Goal: Task Accomplishment & Management: Complete application form

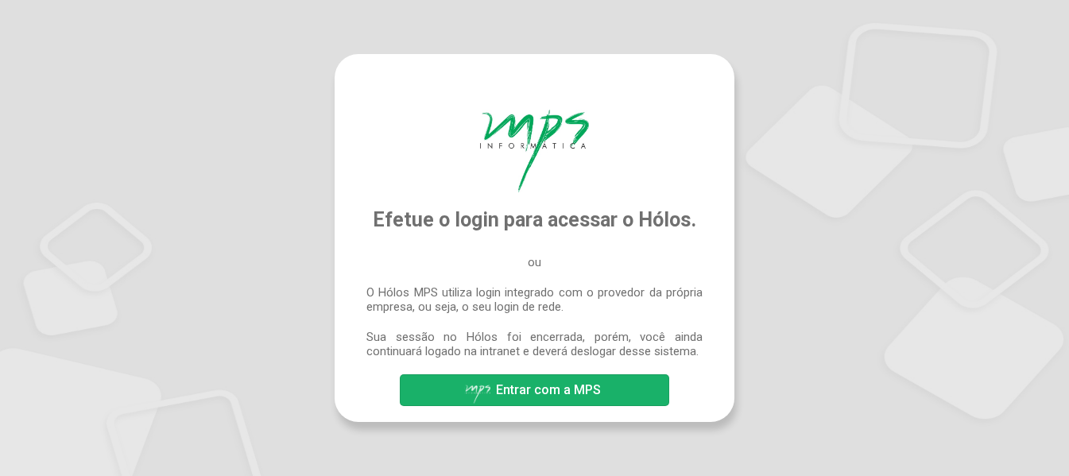
click at [527, 399] on span "Entrar com a MPS" at bounding box center [534, 391] width 141 height 28
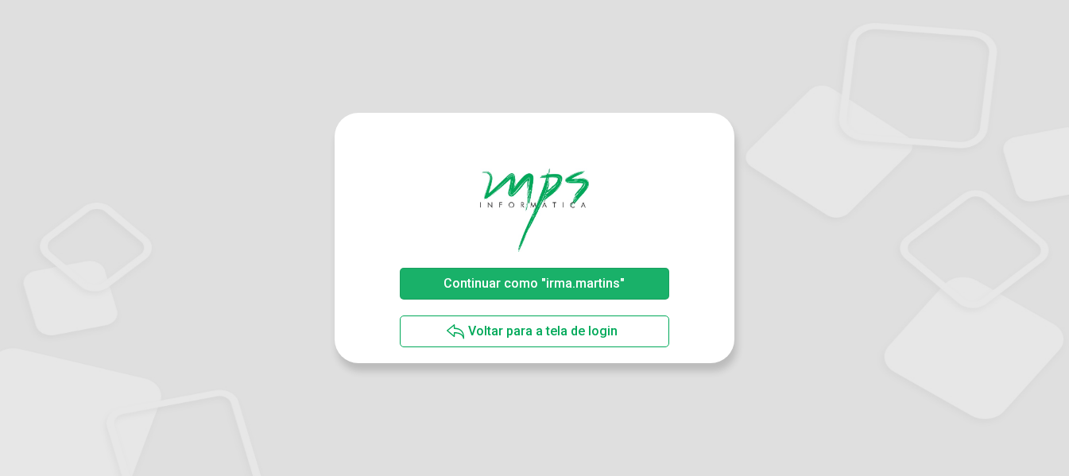
click at [504, 284] on span "Continuar como "irma.martins"" at bounding box center [533, 283] width 181 height 15
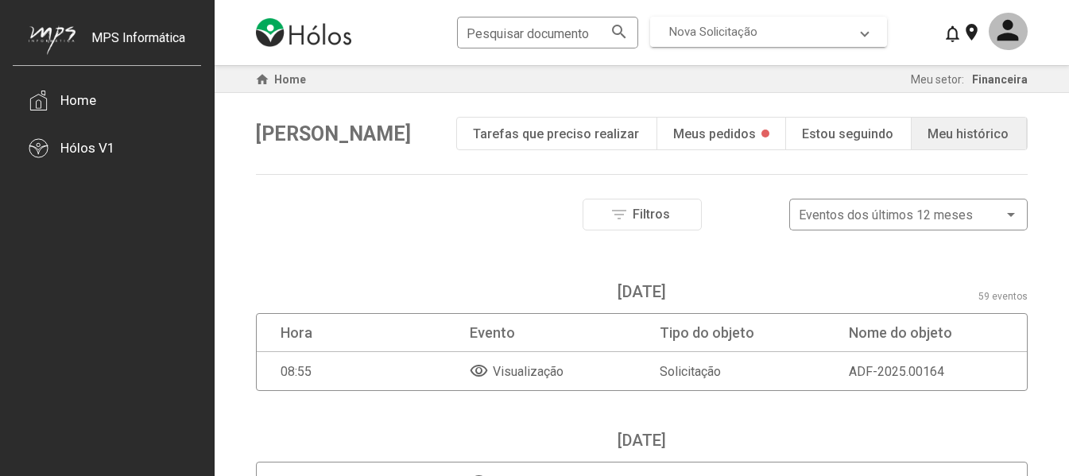
click at [867, 26] on span at bounding box center [864, 32] width 6 height 14
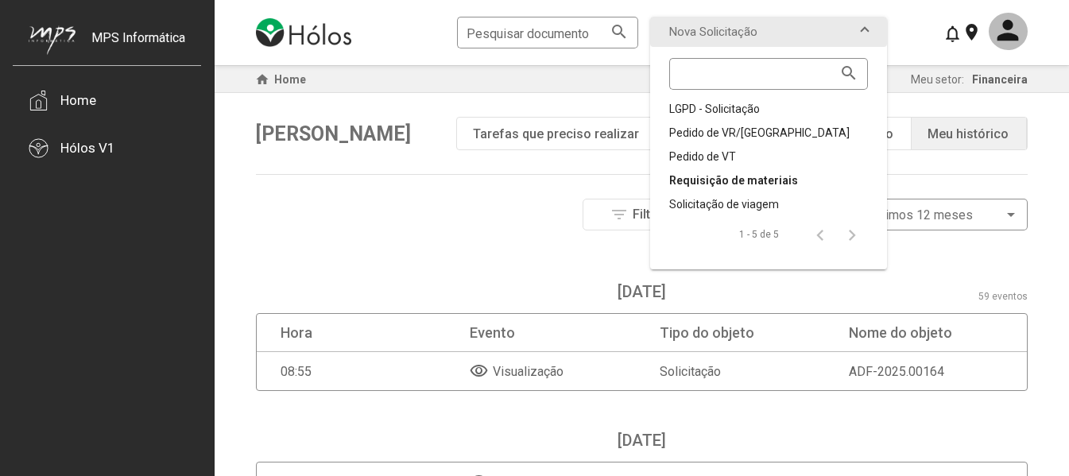
click at [748, 176] on div "Requisição de materiais" at bounding box center [768, 180] width 199 height 16
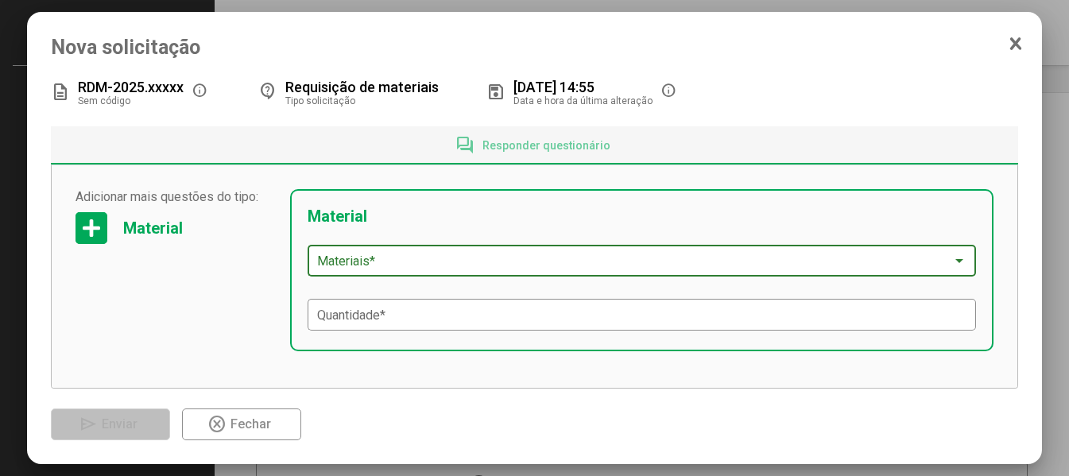
click at [952, 258] on div at bounding box center [959, 260] width 14 height 13
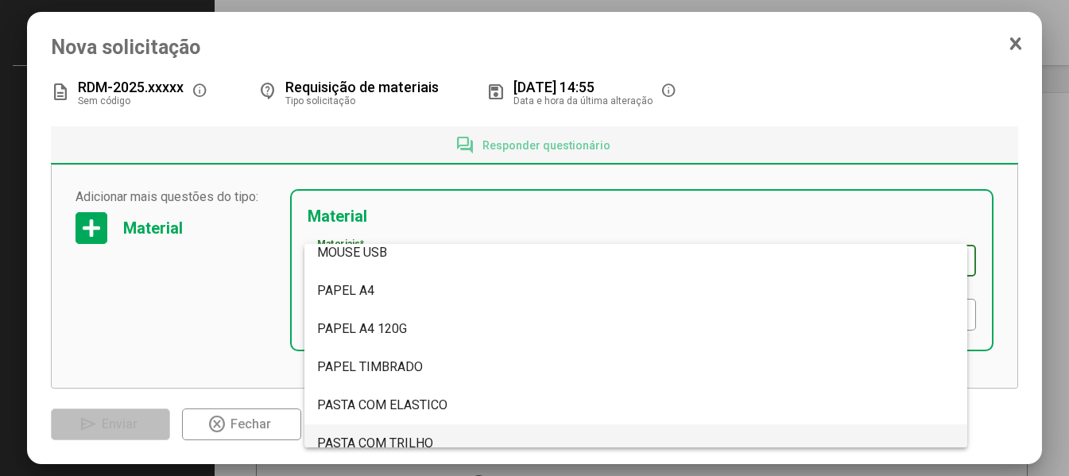
scroll to position [4608, 0]
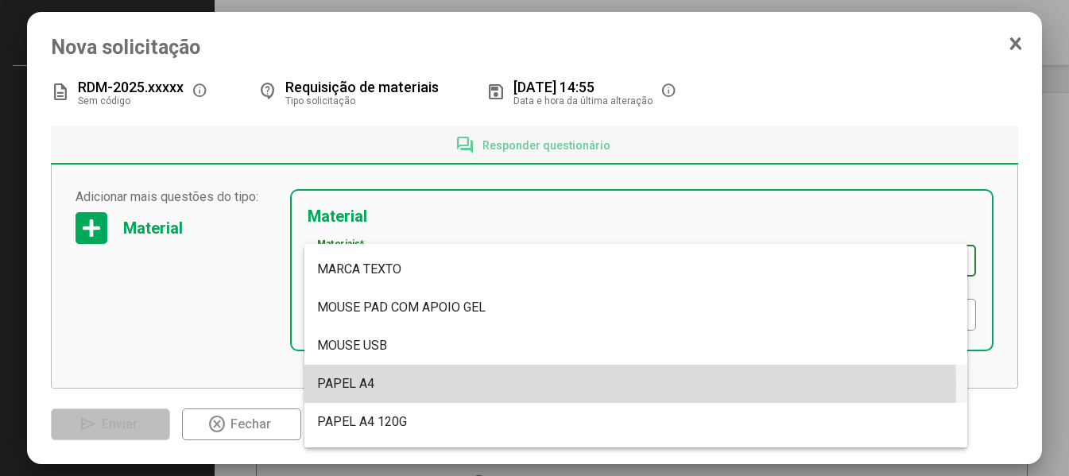
click at [343, 385] on span "PAPEL A4" at bounding box center [345, 383] width 57 height 15
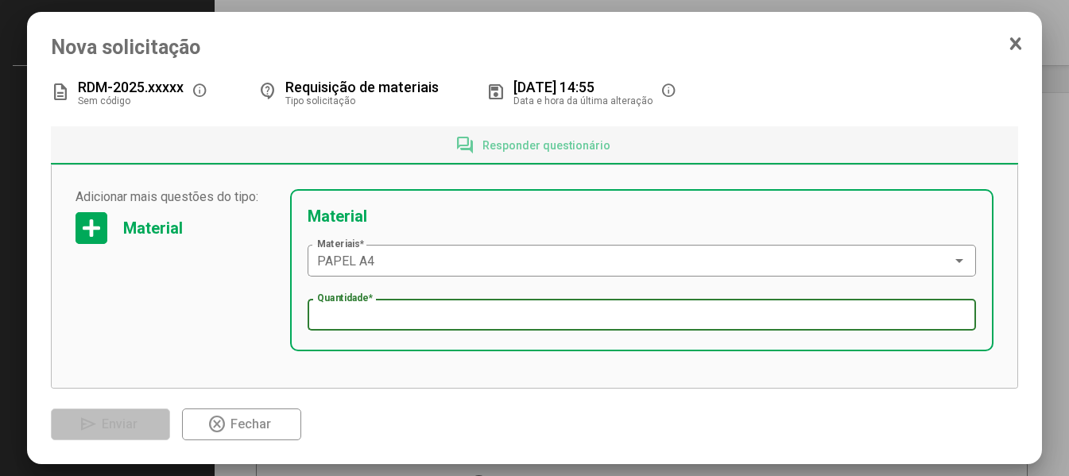
click at [368, 322] on input "Quantidade *" at bounding box center [642, 315] width 650 height 14
type input "**"
click at [511, 382] on div "Adicionar mais questões do tipo: Material Adicionar mais questões do tipo: Mate…" at bounding box center [535, 276] width 968 height 223
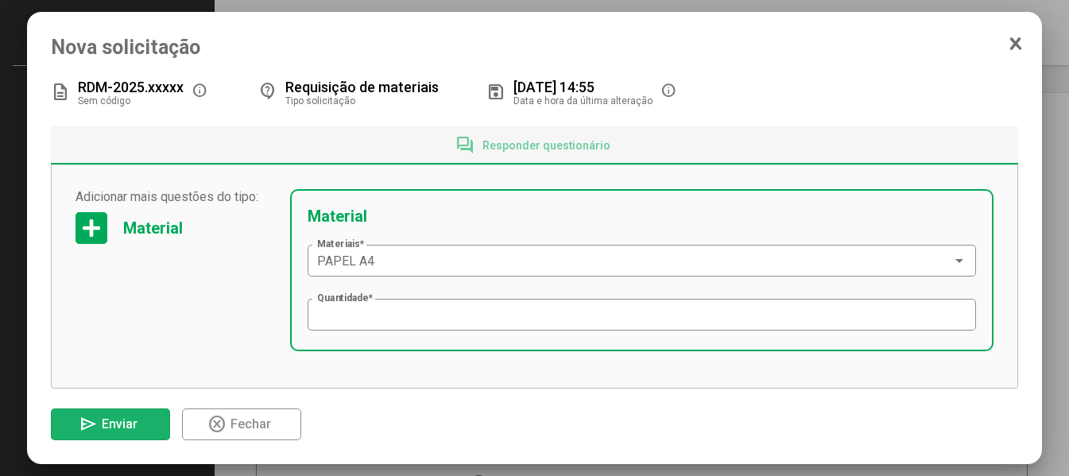
click at [112, 430] on span "Enviar" at bounding box center [120, 423] width 36 height 15
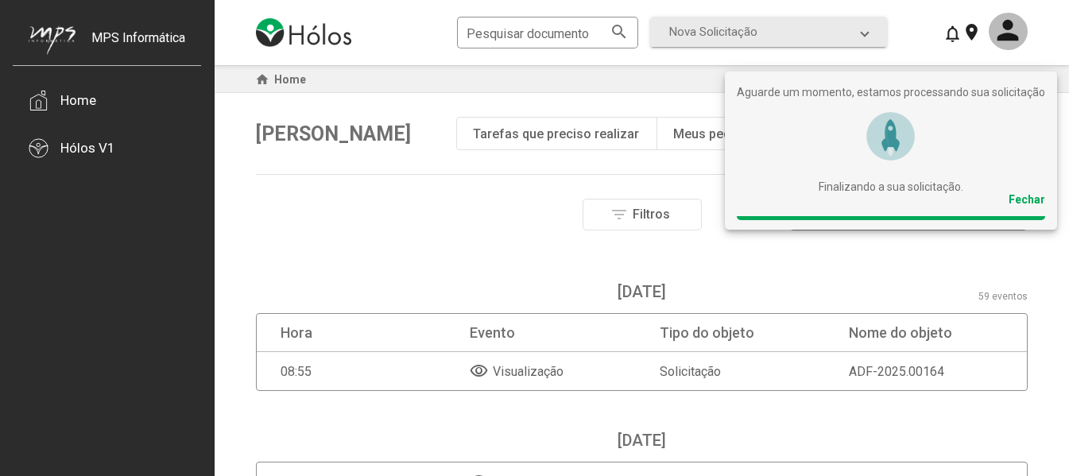
click at [1018, 199] on div "Fechar" at bounding box center [1026, 199] width 37 height 13
